Goal: Share content

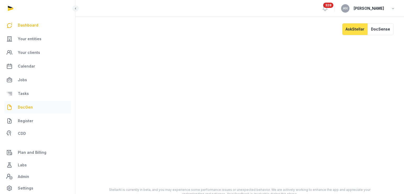
click at [32, 105] on link "DocGen" at bounding box center [37, 107] width 67 height 13
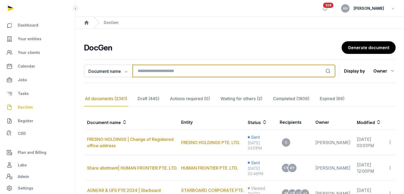
click at [158, 69] on input "search" at bounding box center [234, 71] width 203 height 13
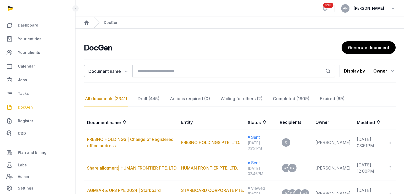
click at [238, 98] on div "Waiting for others (2)" at bounding box center [242, 98] width 44 height 15
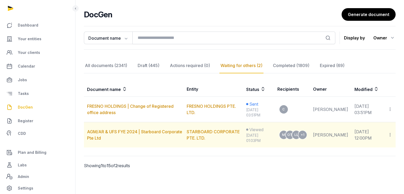
click at [392, 134] on icon at bounding box center [390, 135] width 5 height 6
click at [367, 150] on div "Copy links" at bounding box center [369, 149] width 37 height 6
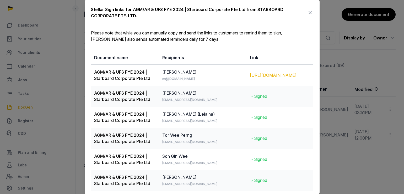
click at [273, 76] on div "[URL][DOMAIN_NAME]" at bounding box center [280, 75] width 60 height 6
click at [350, 120] on div at bounding box center [202, 97] width 404 height 194
click at [307, 14] on icon at bounding box center [310, 12] width 6 height 8
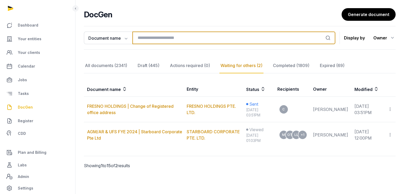
click at [199, 38] on input "search" at bounding box center [234, 37] width 203 height 13
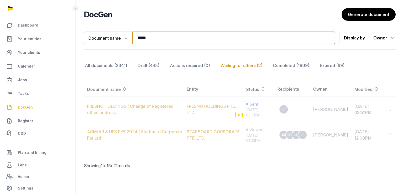
scroll to position [13, 0]
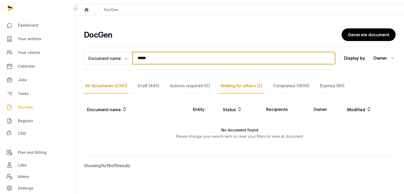
type input "*****"
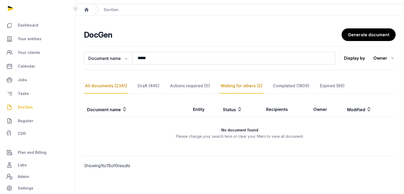
click at [109, 86] on div "All documents (2341)" at bounding box center [106, 85] width 44 height 15
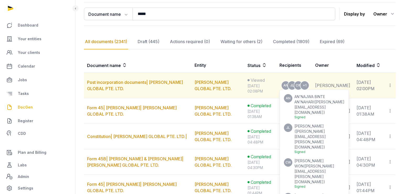
scroll to position [78, 0]
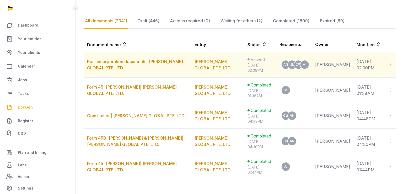
click at [390, 65] on icon at bounding box center [390, 65] width 5 height 6
click at [369, 81] on div "Copy links" at bounding box center [369, 79] width 37 height 6
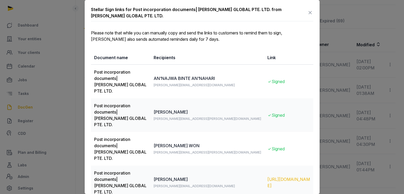
click at [268, 176] on div "[URL][DOMAIN_NAME]" at bounding box center [289, 182] width 43 height 13
click at [311, 17] on icon at bounding box center [310, 12] width 6 height 8
